Goal: Check status

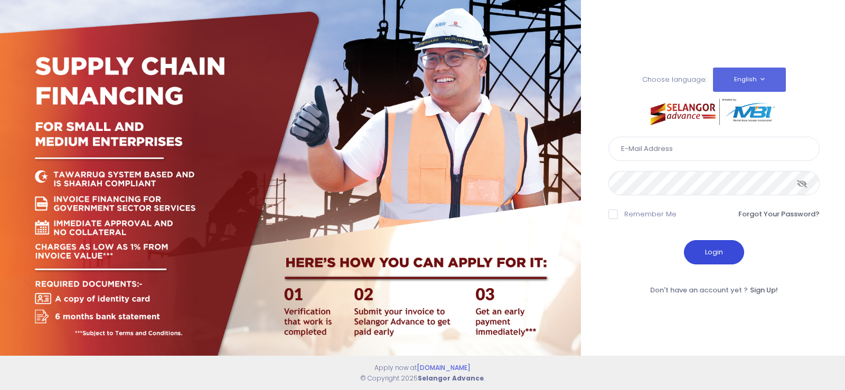
type input "[EMAIL_ADDRESS][DOMAIN_NAME]"
click at [723, 251] on button "Login" at bounding box center [714, 252] width 60 height 24
type input "[EMAIL_ADDRESS][DOMAIN_NAME]"
click at [714, 257] on button "Login" at bounding box center [714, 252] width 60 height 24
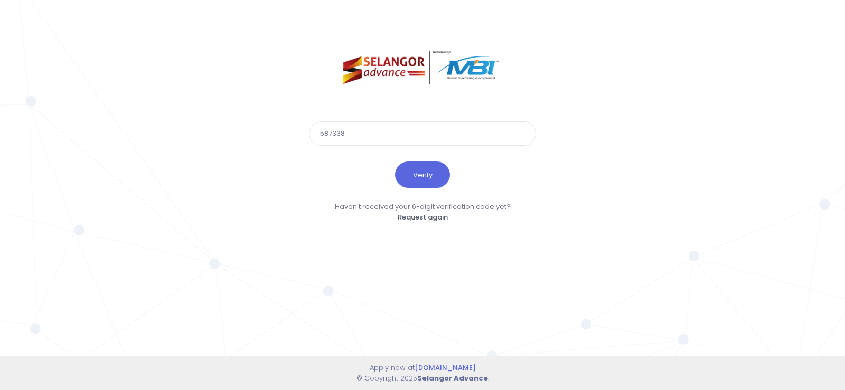
type input "587338"
click at [395, 162] on button "Verify" at bounding box center [422, 175] width 55 height 26
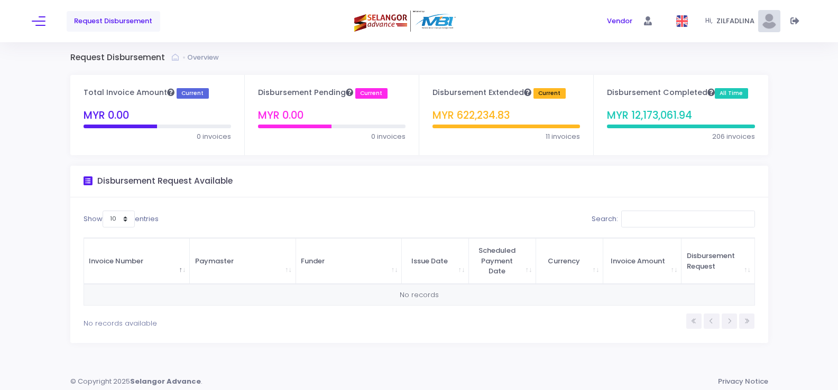
scroll to position [6, 0]
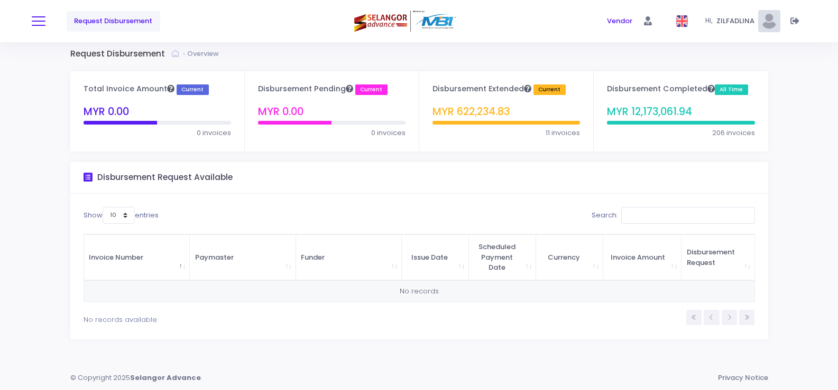
click at [34, 24] on button at bounding box center [39, 21] width 14 height 14
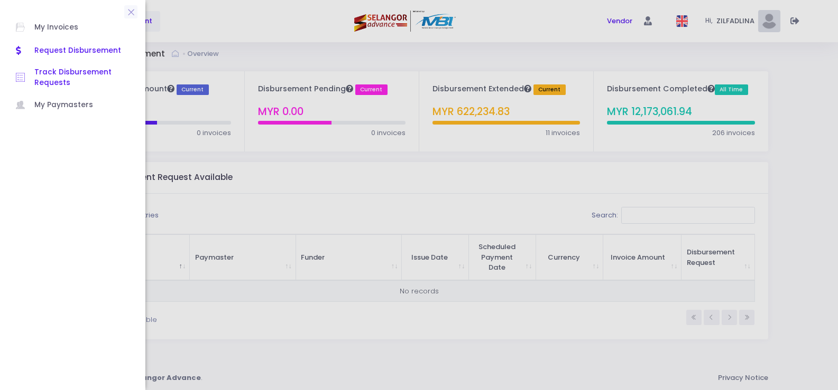
click at [59, 70] on span "Track Disbursement Requests" at bounding box center [81, 78] width 95 height 22
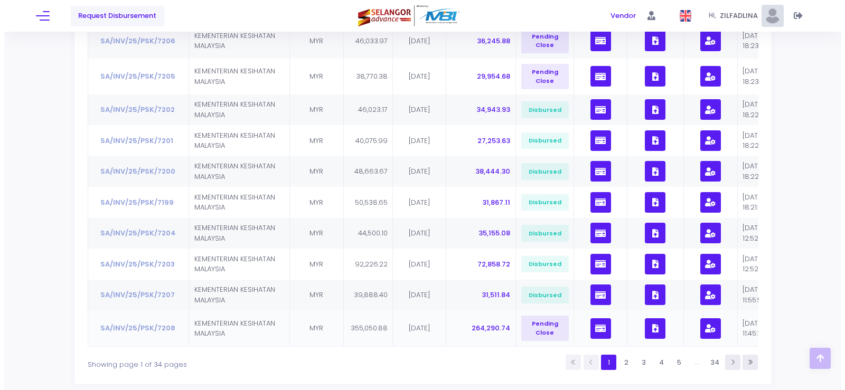
scroll to position [153, 0]
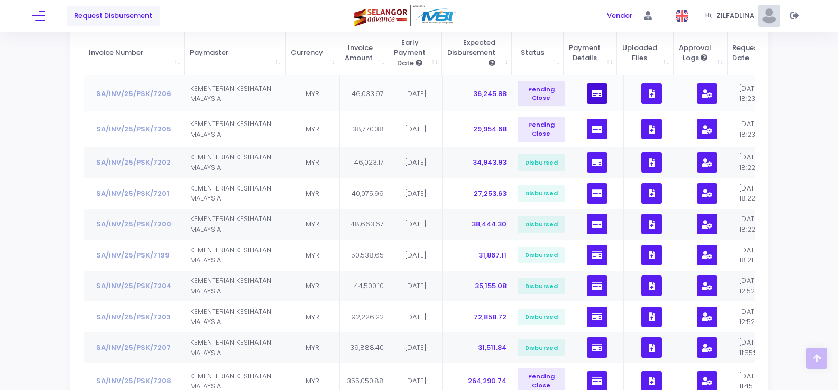
click at [591, 94] on icon "button" at bounding box center [596, 94] width 11 height 0
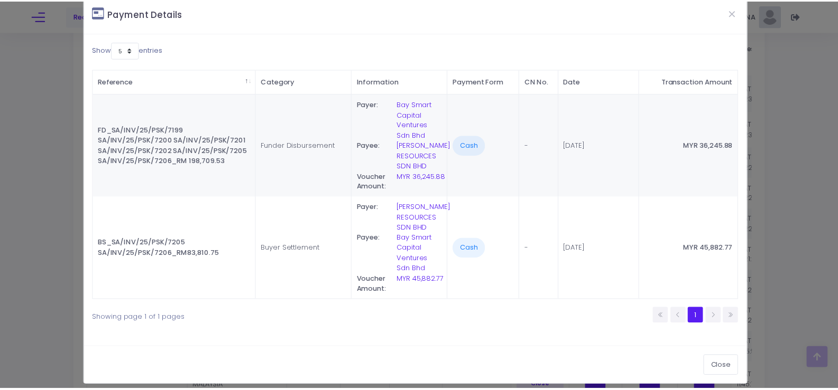
scroll to position [23, 0]
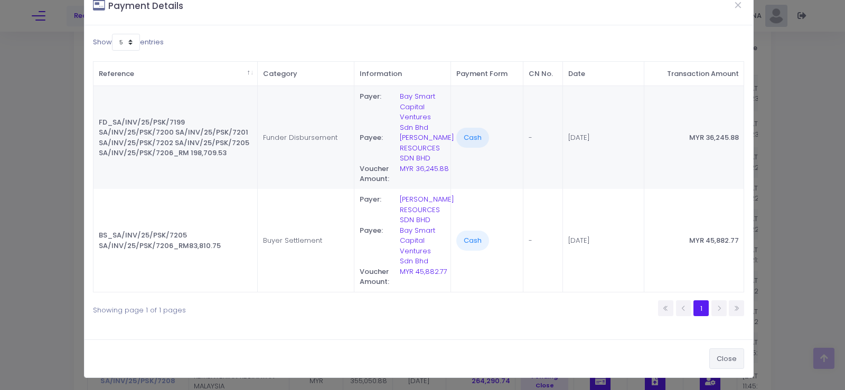
click at [712, 359] on button "Close" at bounding box center [727, 359] width 35 height 20
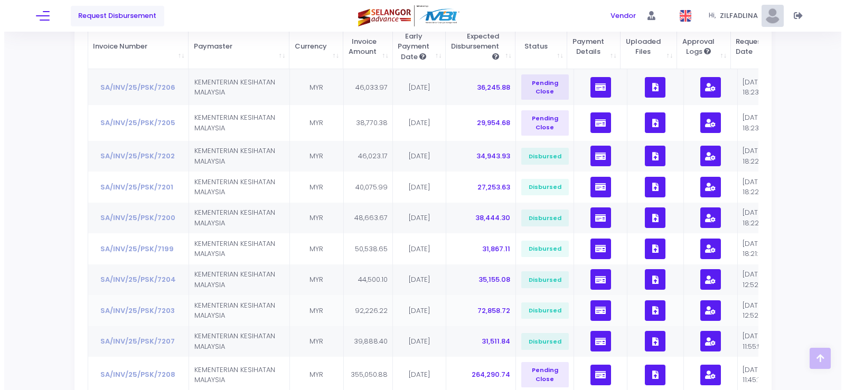
scroll to position [153, 0]
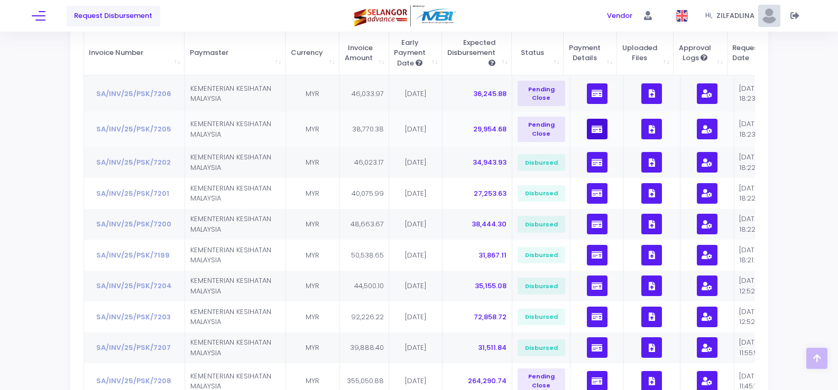
click at [597, 129] on icon "button" at bounding box center [596, 129] width 11 height 0
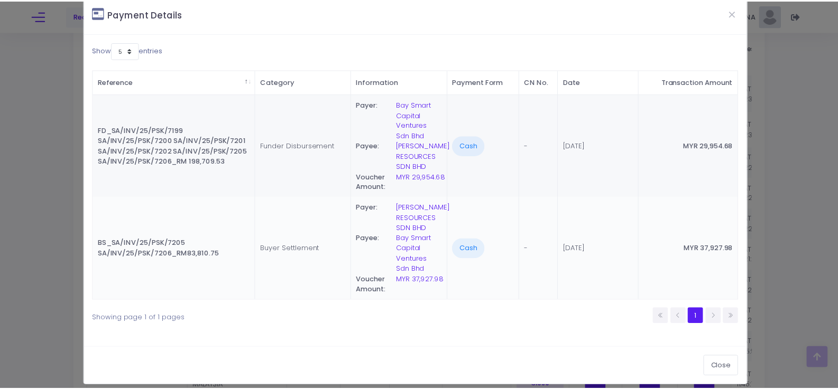
scroll to position [23, 0]
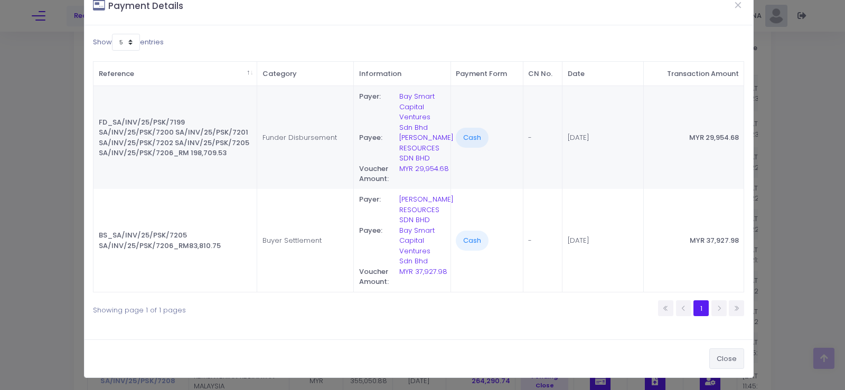
click at [717, 361] on button "Close" at bounding box center [727, 359] width 35 height 20
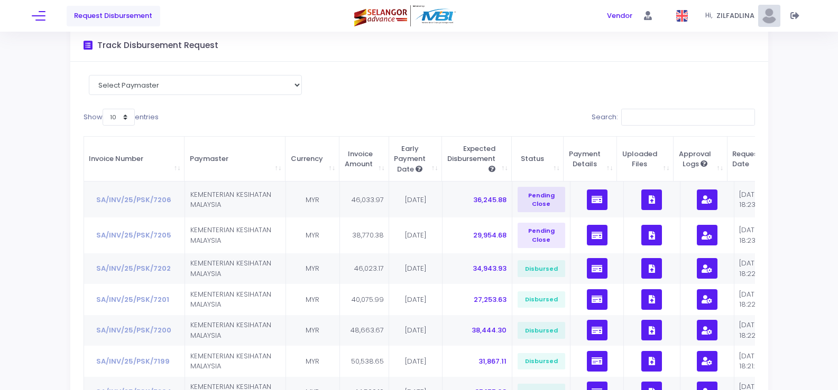
scroll to position [0, 0]
